Goal: Check status

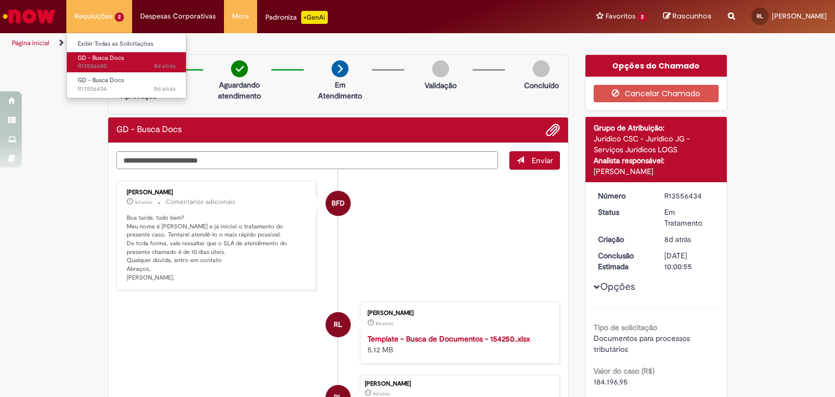
click at [124, 65] on span "8d atrás 8 dias atrás R13556680" at bounding box center [127, 66] width 98 height 9
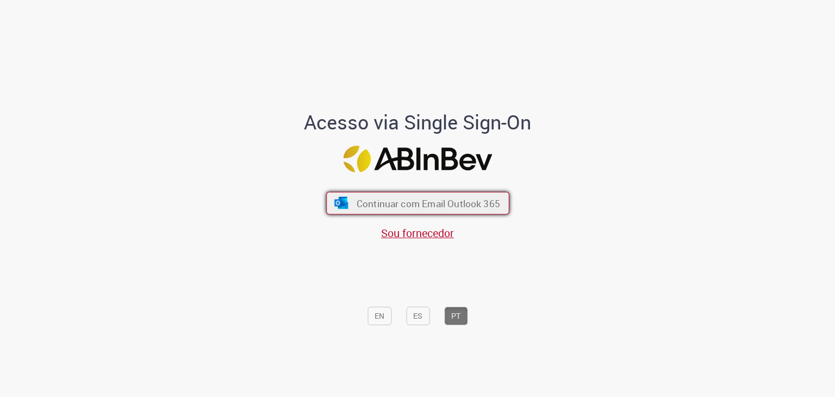
click at [384, 209] on span "Continuar com Email Outlook 365" at bounding box center [427, 203] width 143 height 12
click at [365, 196] on button "Continuar com Email Outlook 365" at bounding box center [417, 203] width 183 height 23
